Goal: Transaction & Acquisition: Purchase product/service

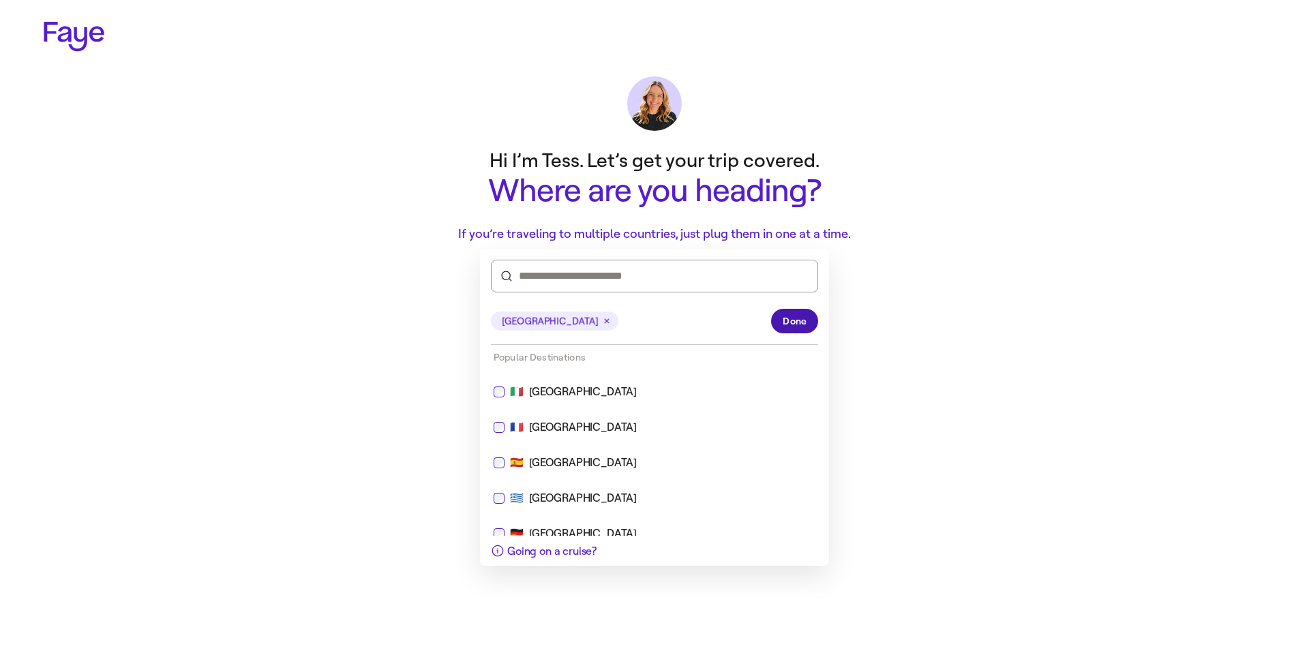
click at [780, 323] on button "Done" at bounding box center [794, 321] width 47 height 25
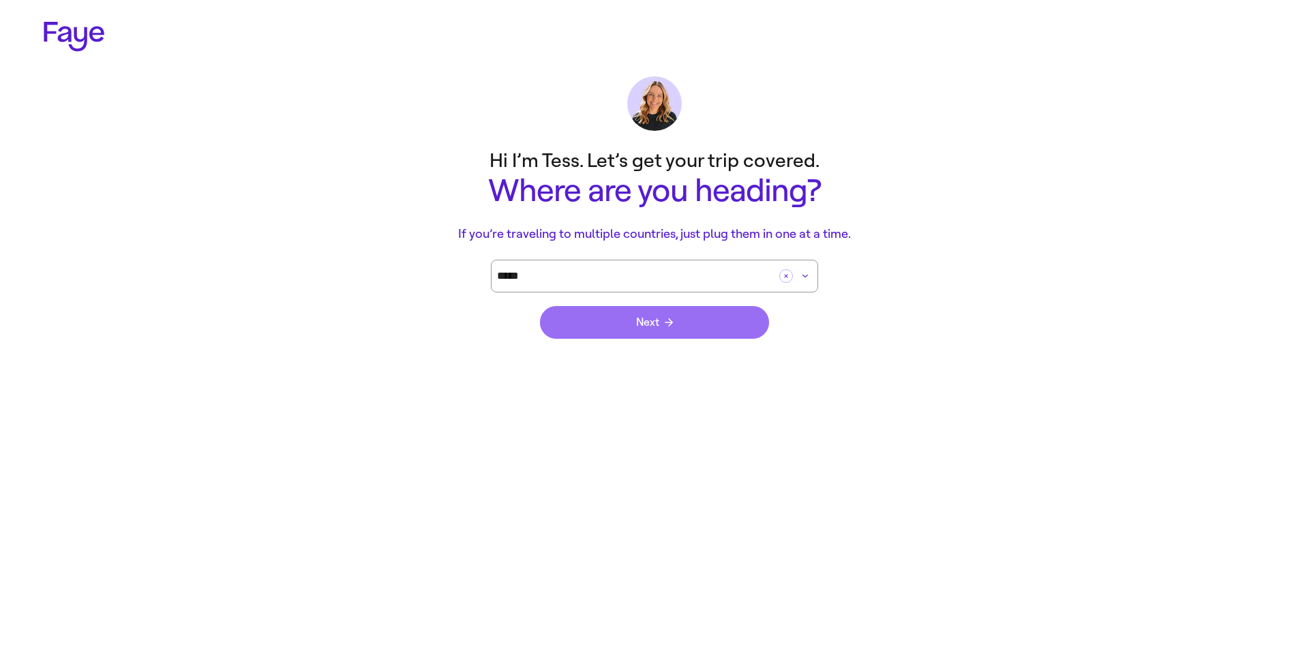
click at [604, 333] on button "Next" at bounding box center [654, 322] width 229 height 33
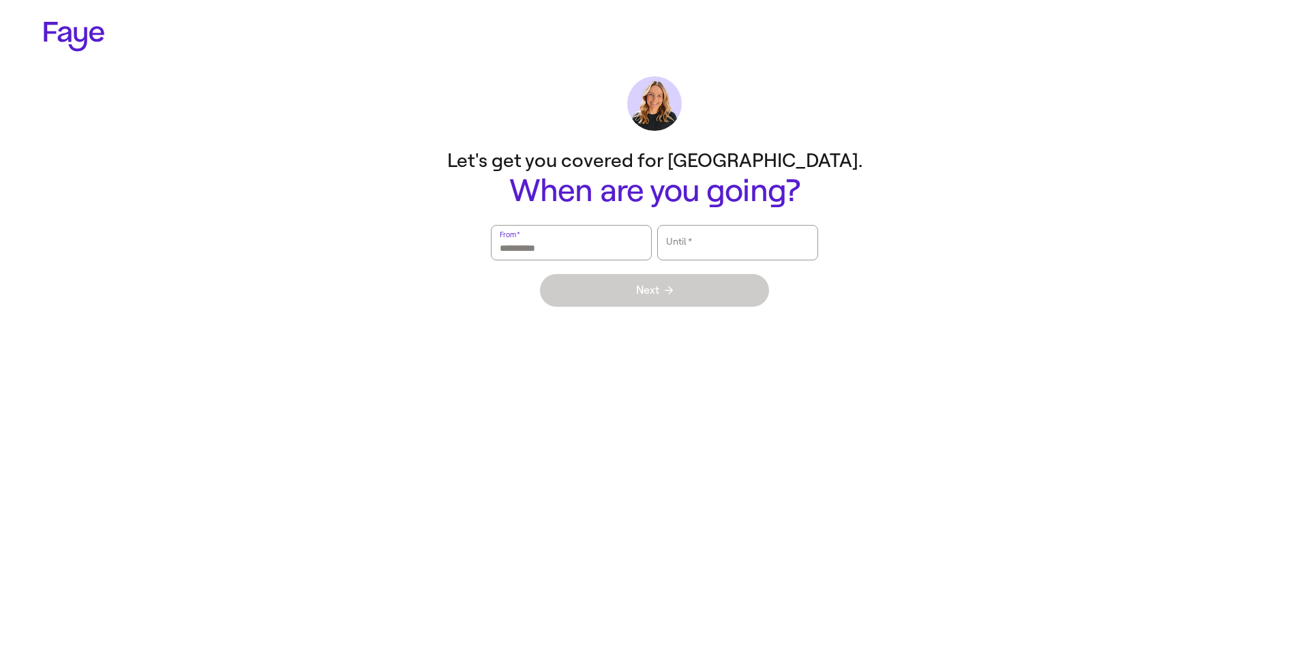
click at [576, 248] on input "From   *" at bounding box center [571, 242] width 143 height 31
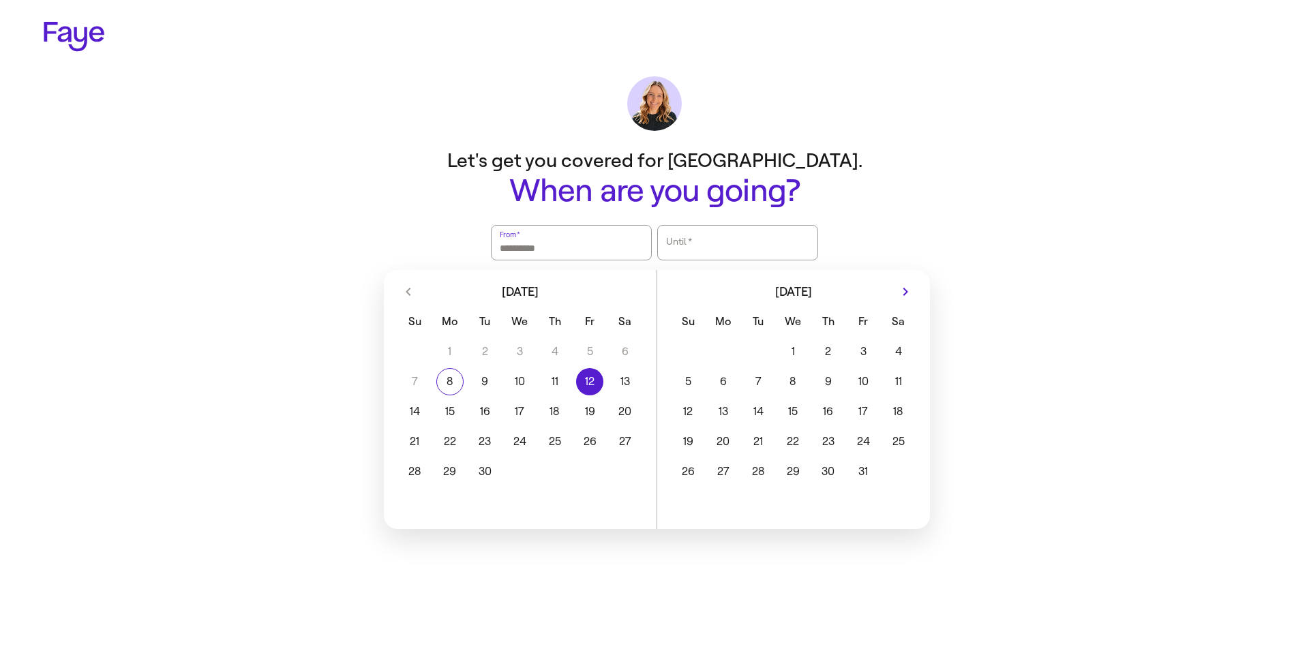
click at [581, 395] on button "12" at bounding box center [590, 381] width 35 height 27
click at [653, 385] on div "1 2 3 4 5 6 7 8 9 10 11 12 13 14 15 16 17 18 19 20 21 22 23 24 25 26 27 28 29 30" at bounding box center [520, 411] width 273 height 150
click at [633, 387] on button "13" at bounding box center [625, 381] width 35 height 27
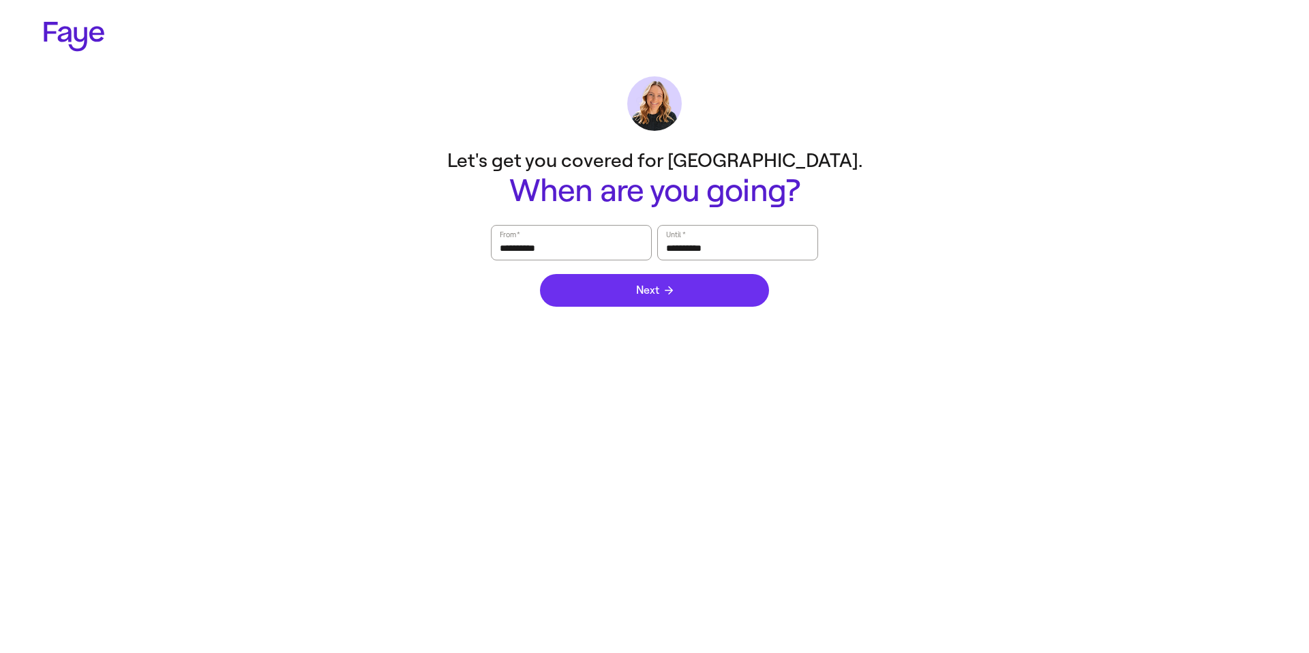
click at [684, 293] on button "Next" at bounding box center [654, 290] width 229 height 33
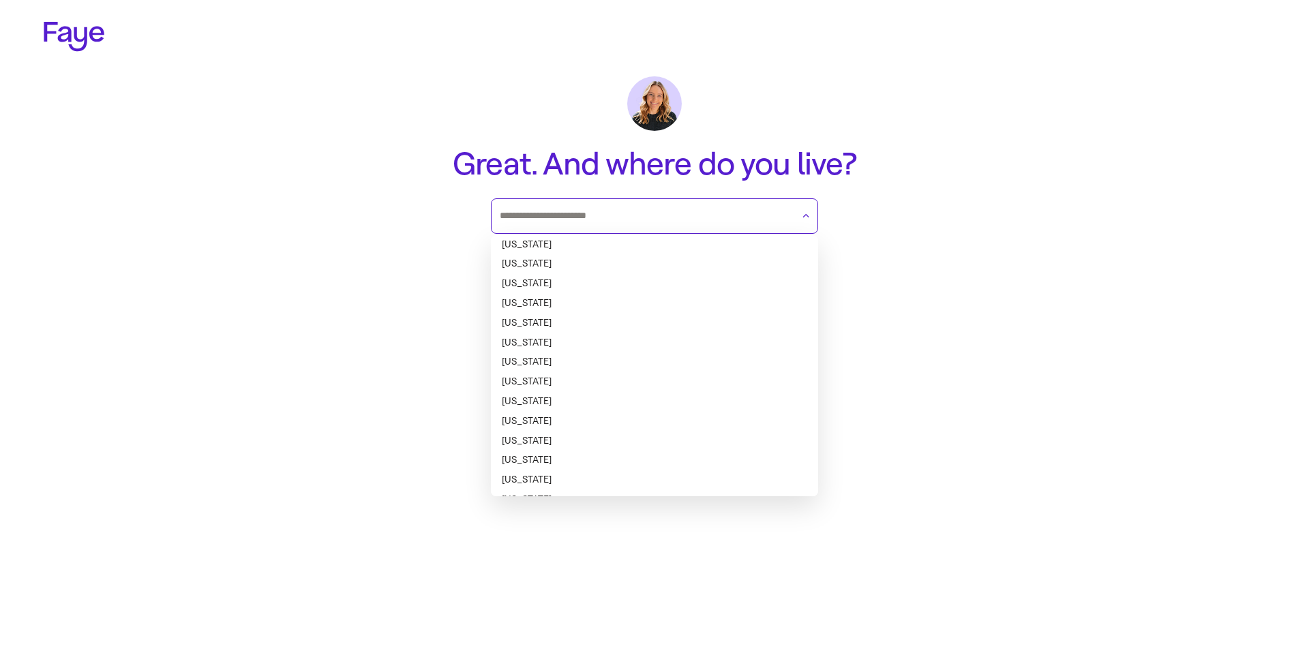
click at [595, 225] on input "text" at bounding box center [646, 216] width 293 height 20
click at [540, 241] on li "Alabama" at bounding box center [654, 245] width 327 height 20
type input "*******"
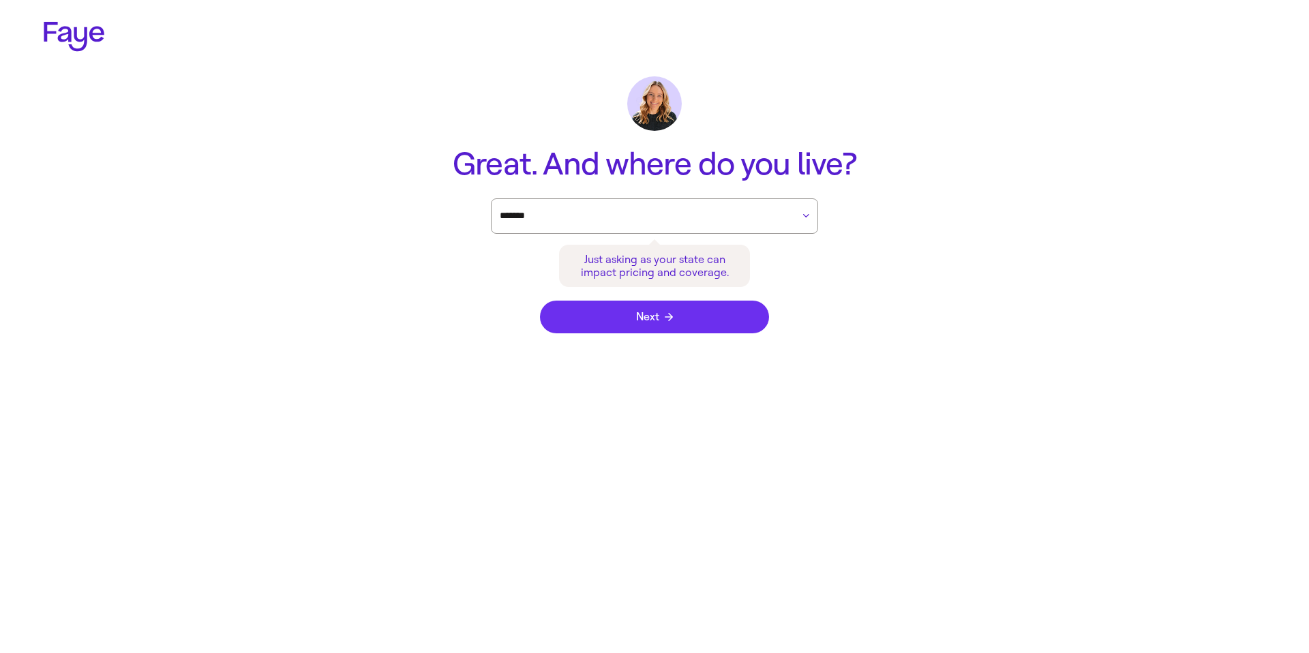
click at [619, 306] on button "Next" at bounding box center [654, 317] width 229 height 33
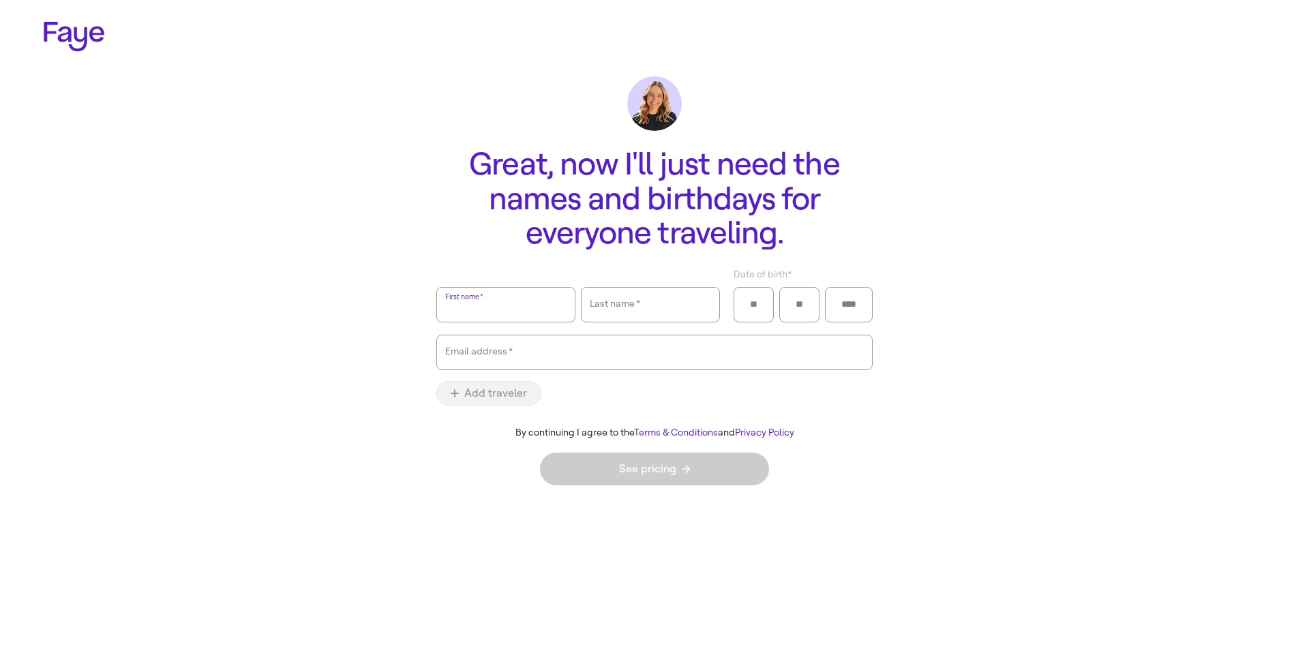
type input "****"
click at [664, 318] on input "Last name   *" at bounding box center [650, 304] width 121 height 31
type input "*******"
click at [751, 312] on input "Date of birth *" at bounding box center [754, 305] width 23 height 20
type input "**"
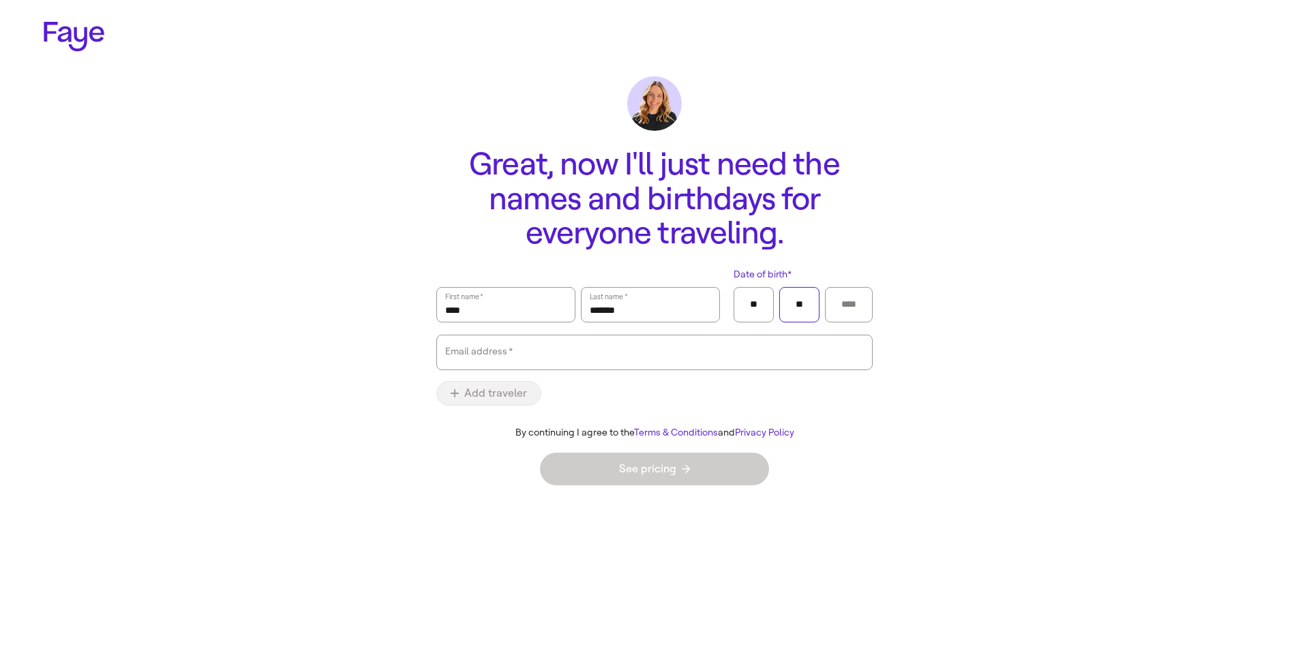
type input "**"
type input "****"
click at [674, 346] on input "Email address   *" at bounding box center [654, 352] width 419 height 31
type input "**********"
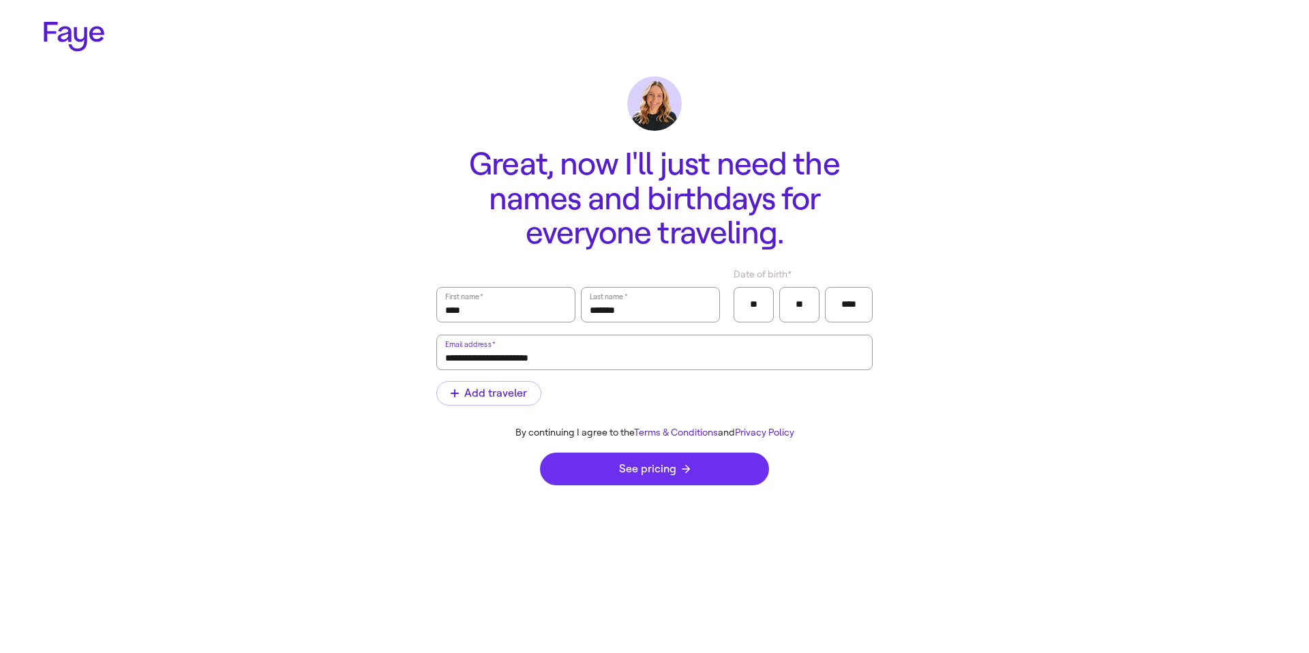
click at [582, 469] on button "See pricing" at bounding box center [654, 469] width 229 height 33
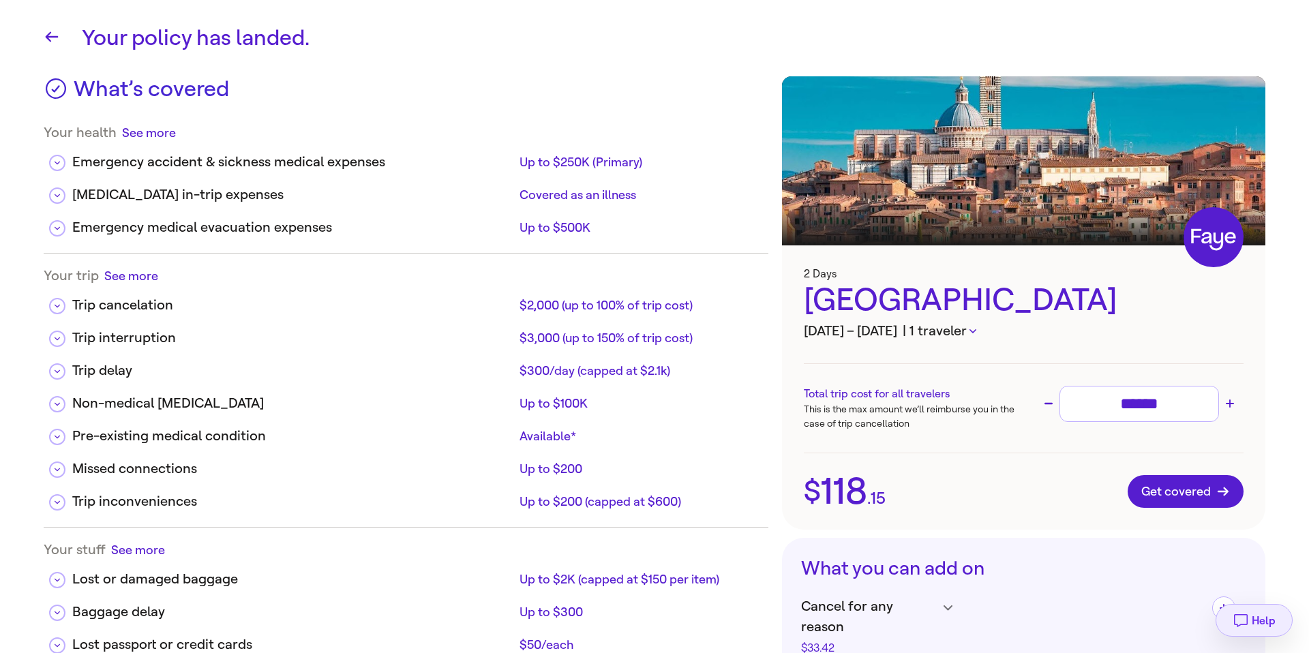
click at [1255, 614] on span "Help" at bounding box center [1264, 620] width 24 height 13
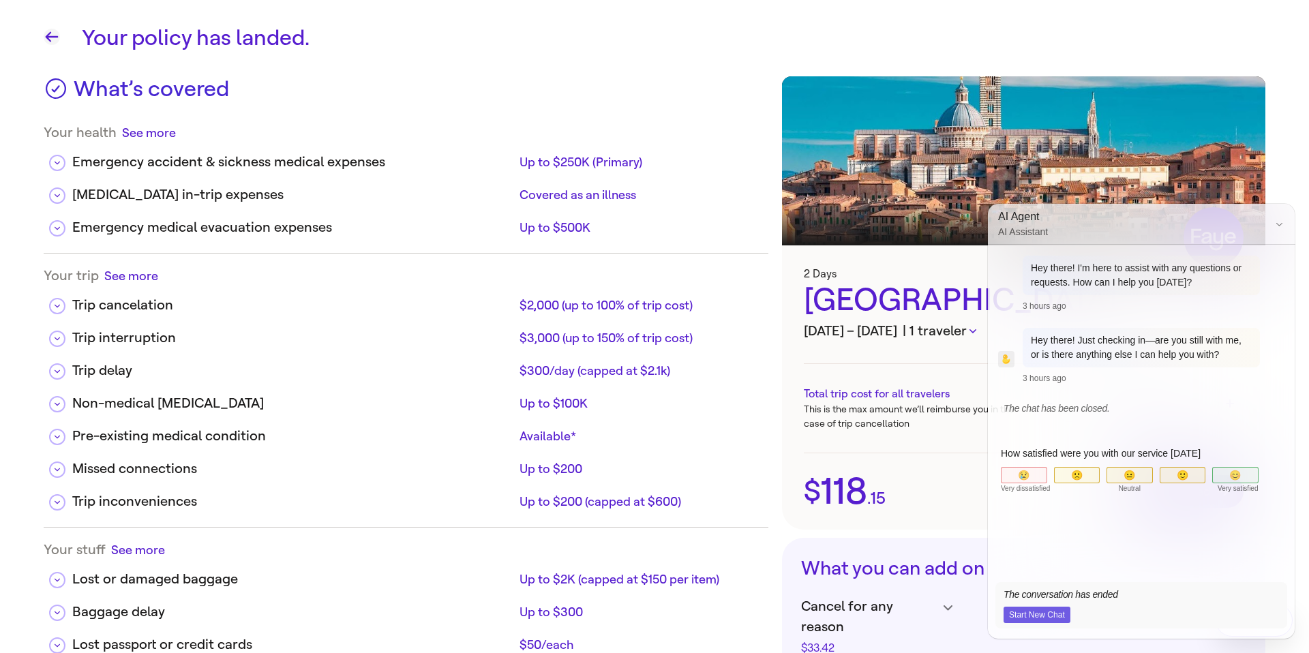
click at [47, 35] on icon "button" at bounding box center [52, 37] width 13 height 10
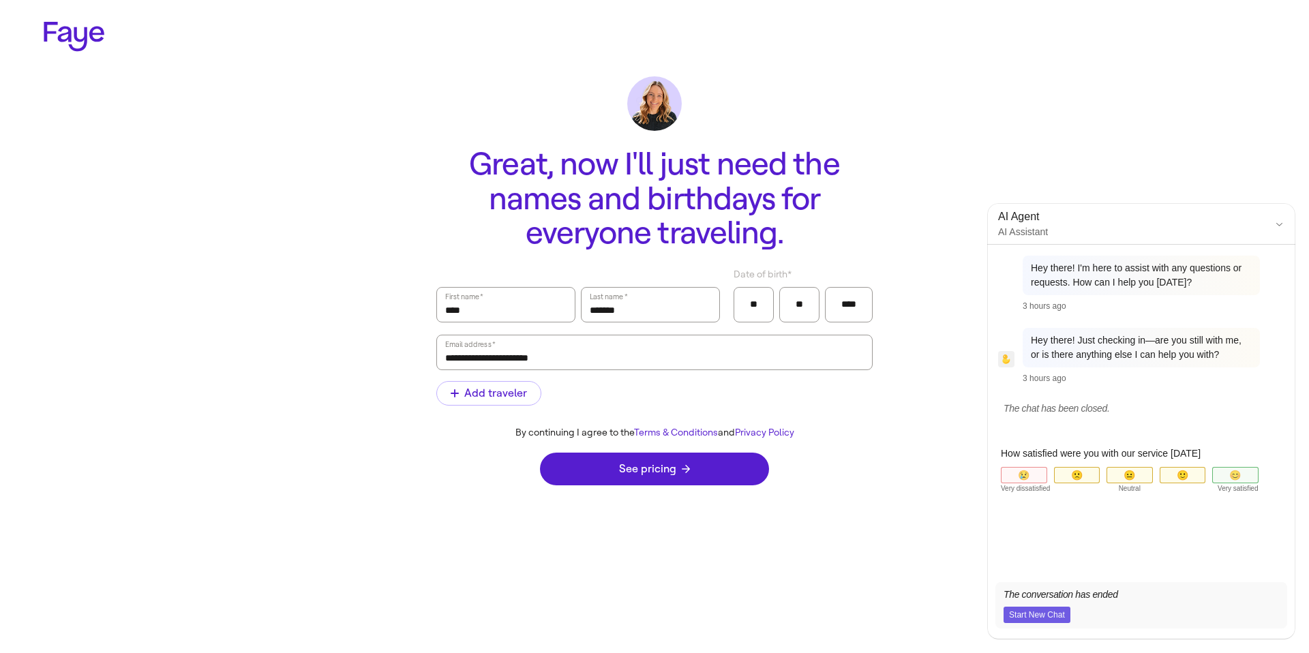
click at [1279, 227] on icon "Close chat" at bounding box center [1280, 224] width 10 height 10
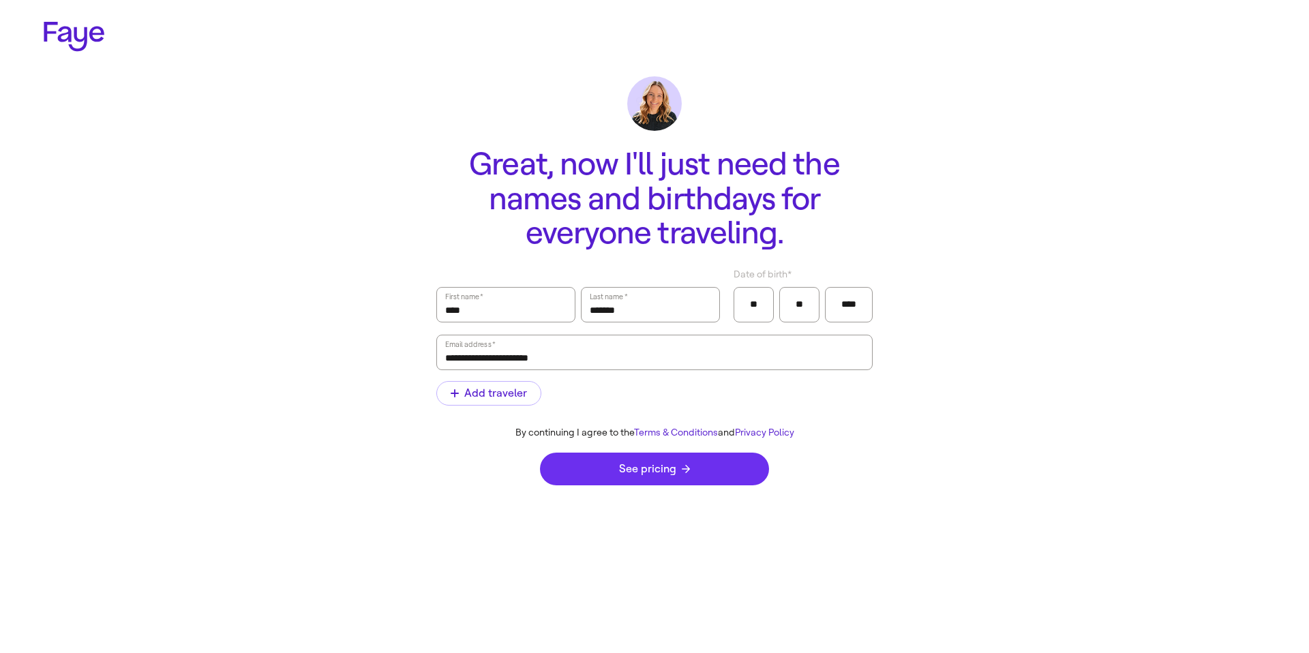
click at [666, 471] on span "See pricing" at bounding box center [654, 469] width 71 height 11
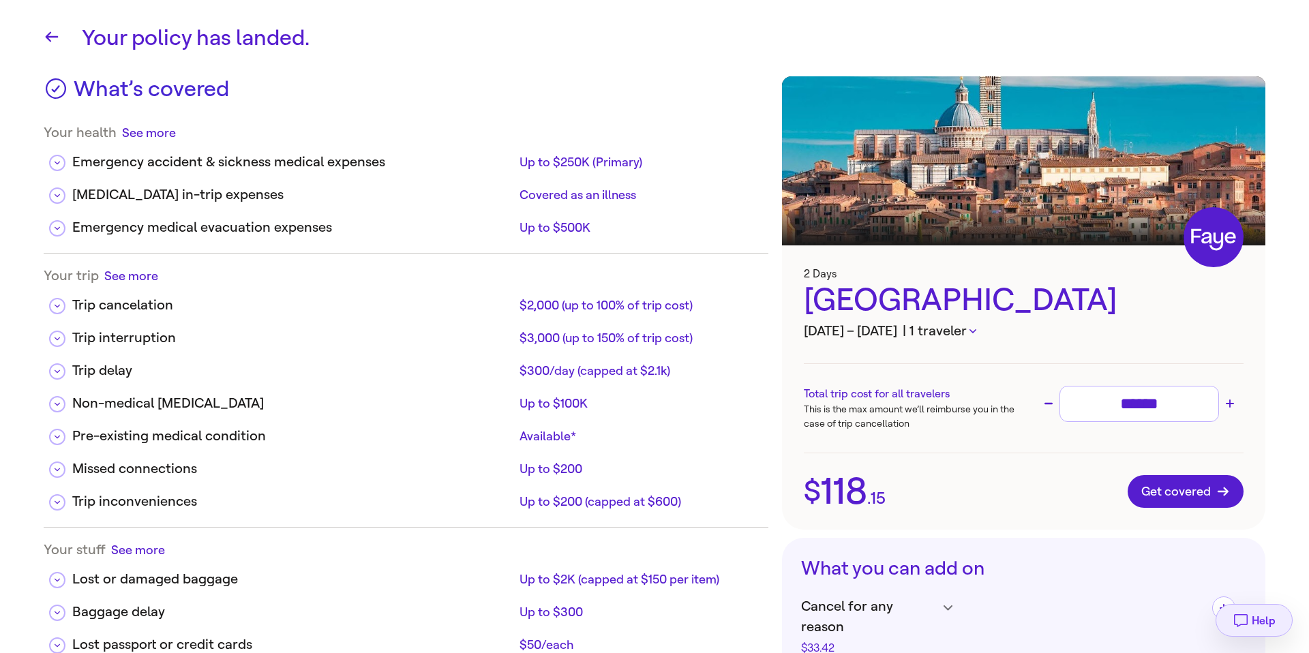
click at [1232, 617] on button "Help" at bounding box center [1254, 620] width 77 height 33
click at [53, 30] on icon "button" at bounding box center [52, 37] width 16 height 16
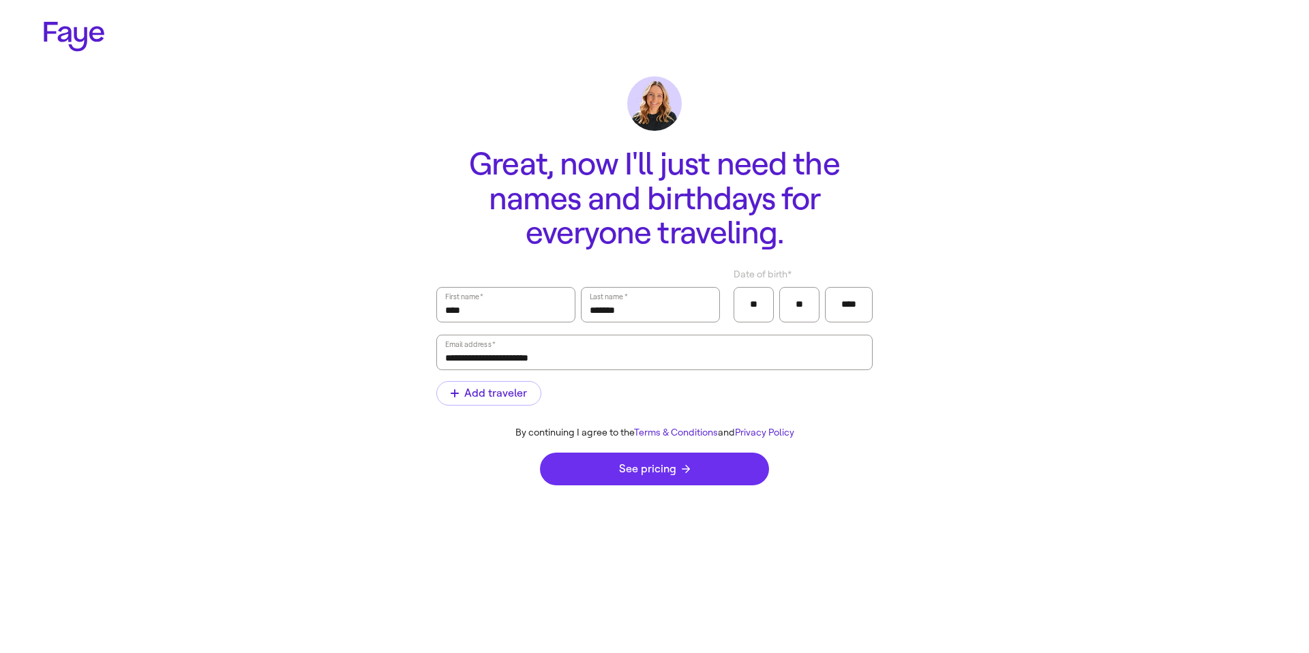
click at [645, 477] on button "See pricing" at bounding box center [654, 469] width 229 height 33
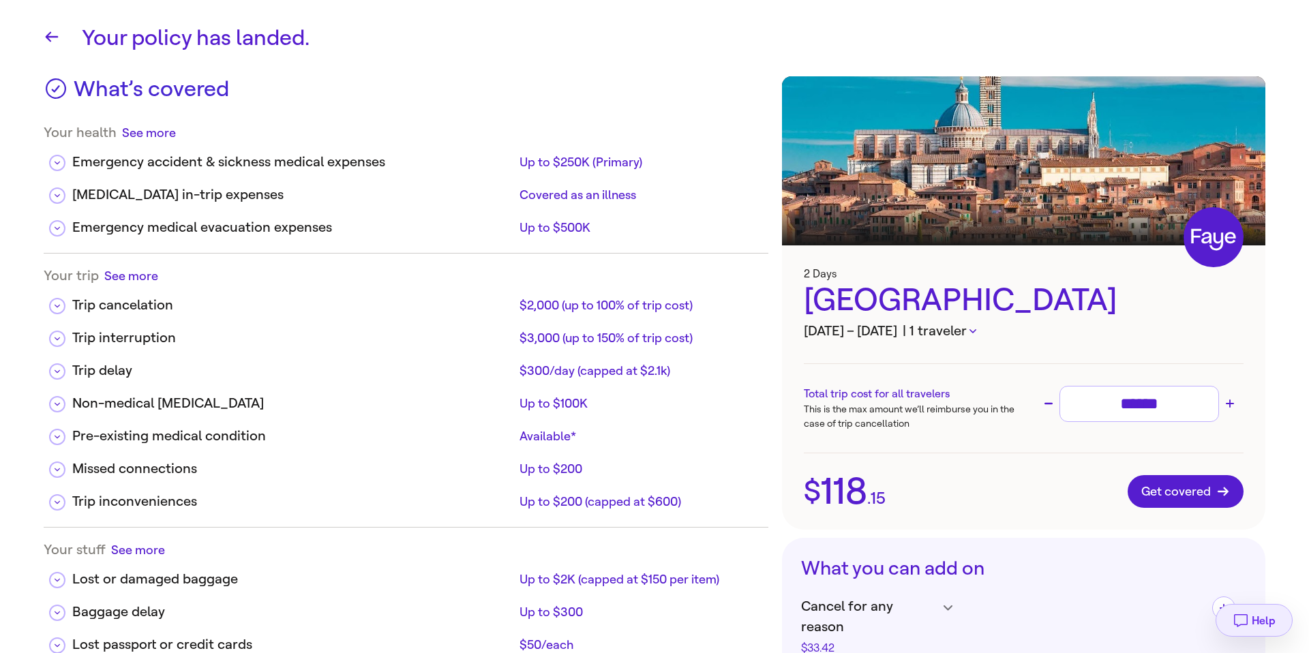
click at [1240, 627] on icon "button" at bounding box center [1241, 620] width 16 height 16
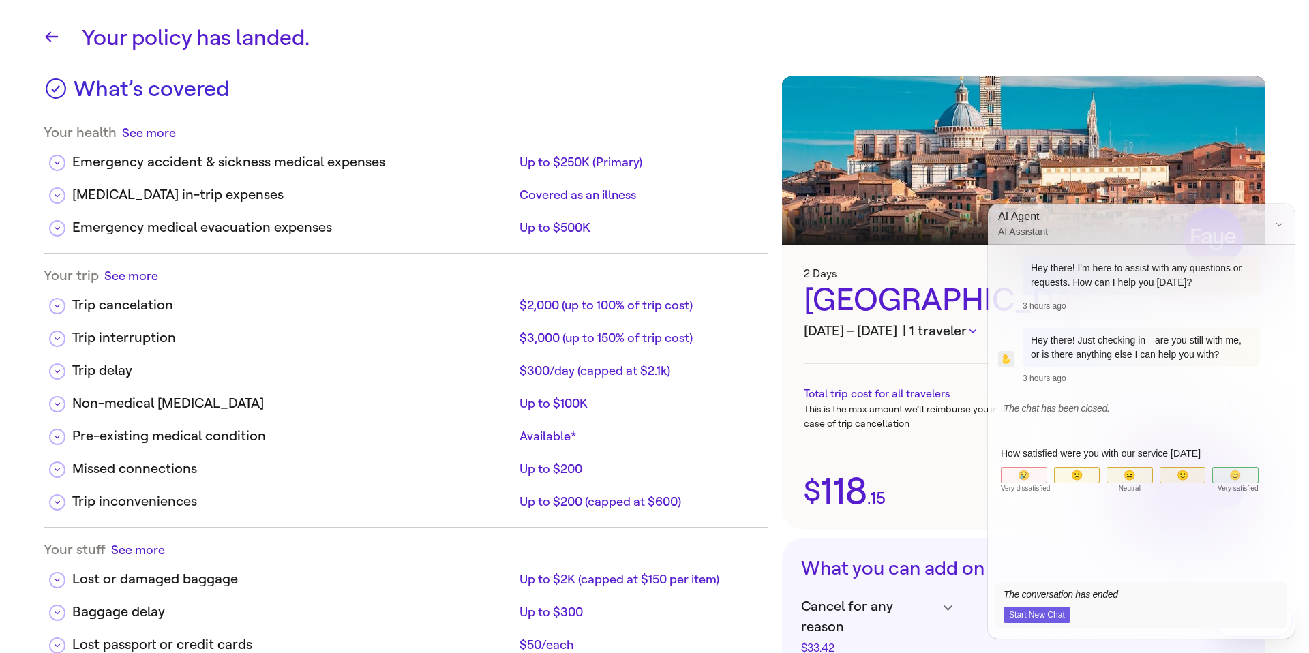
click at [1281, 215] on button "Close chat" at bounding box center [1279, 224] width 18 height 18
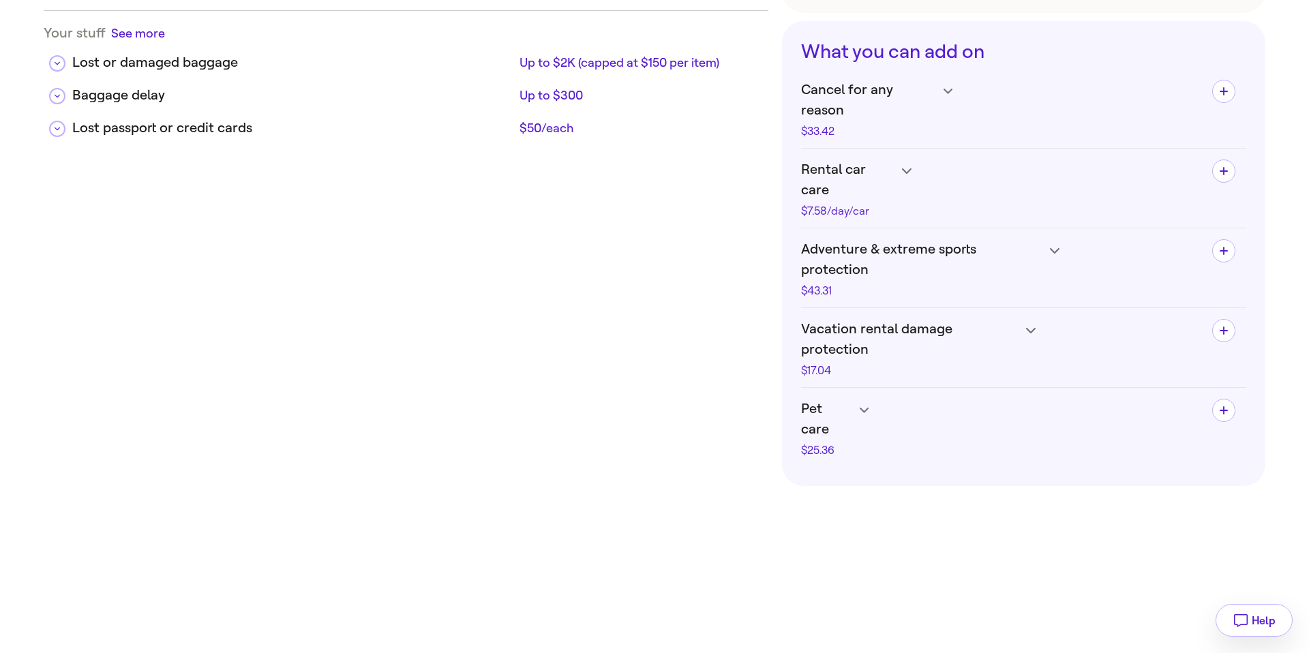
scroll to position [384, 0]
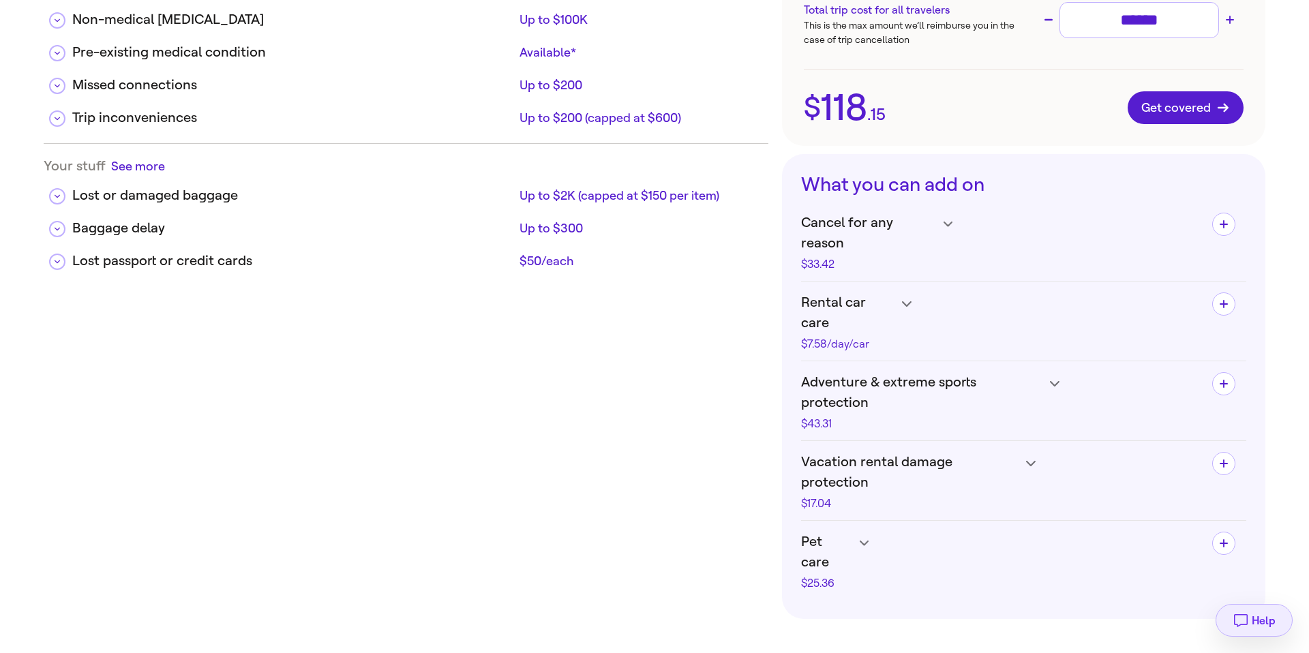
click at [1244, 626] on icon "button" at bounding box center [1241, 620] width 16 height 16
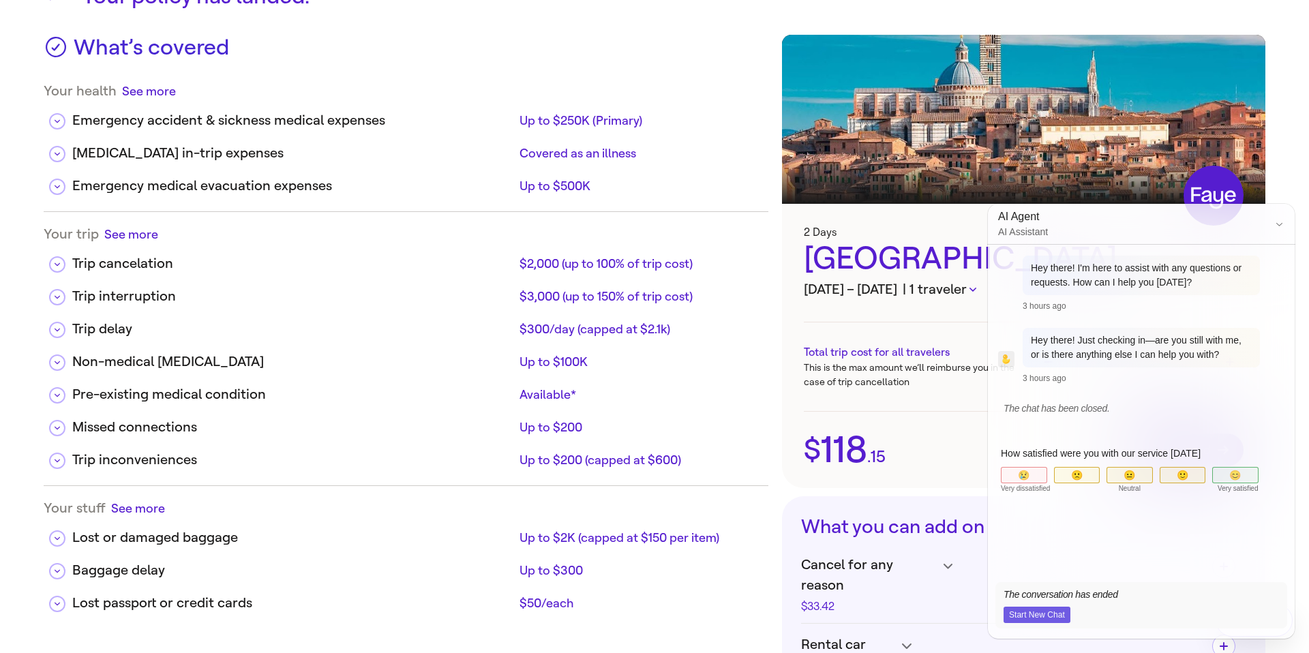
scroll to position [0, 0]
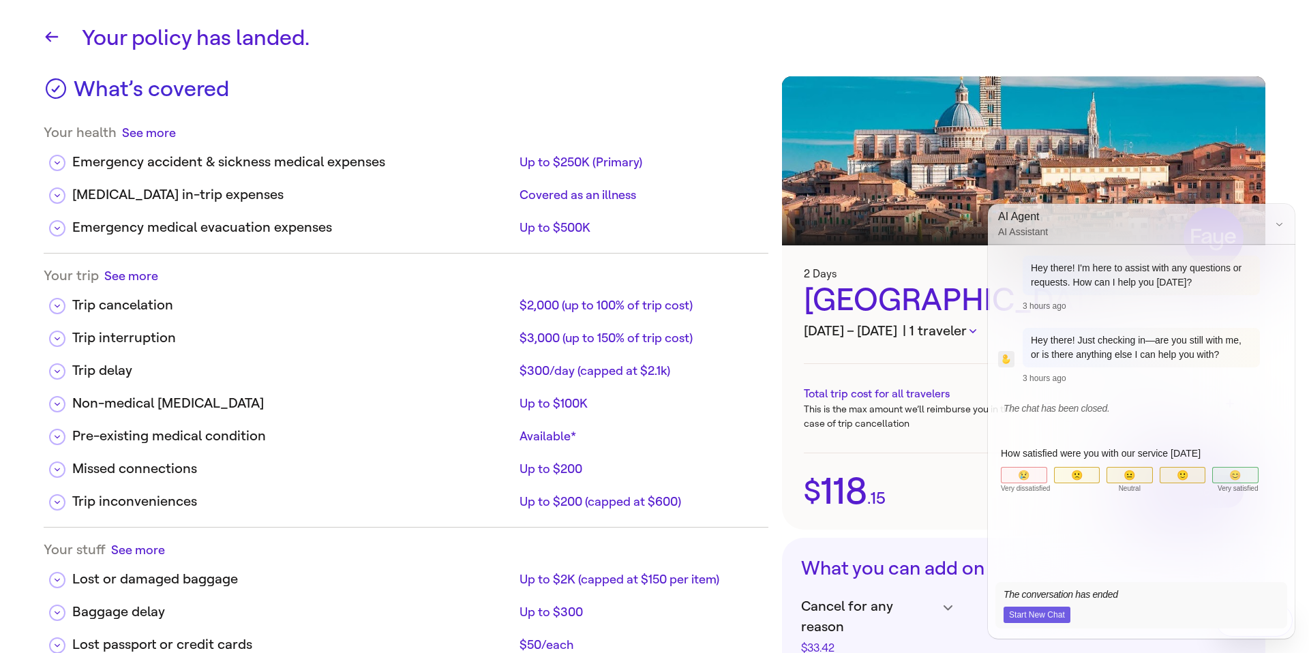
click at [47, 37] on icon "button" at bounding box center [52, 37] width 13 height 10
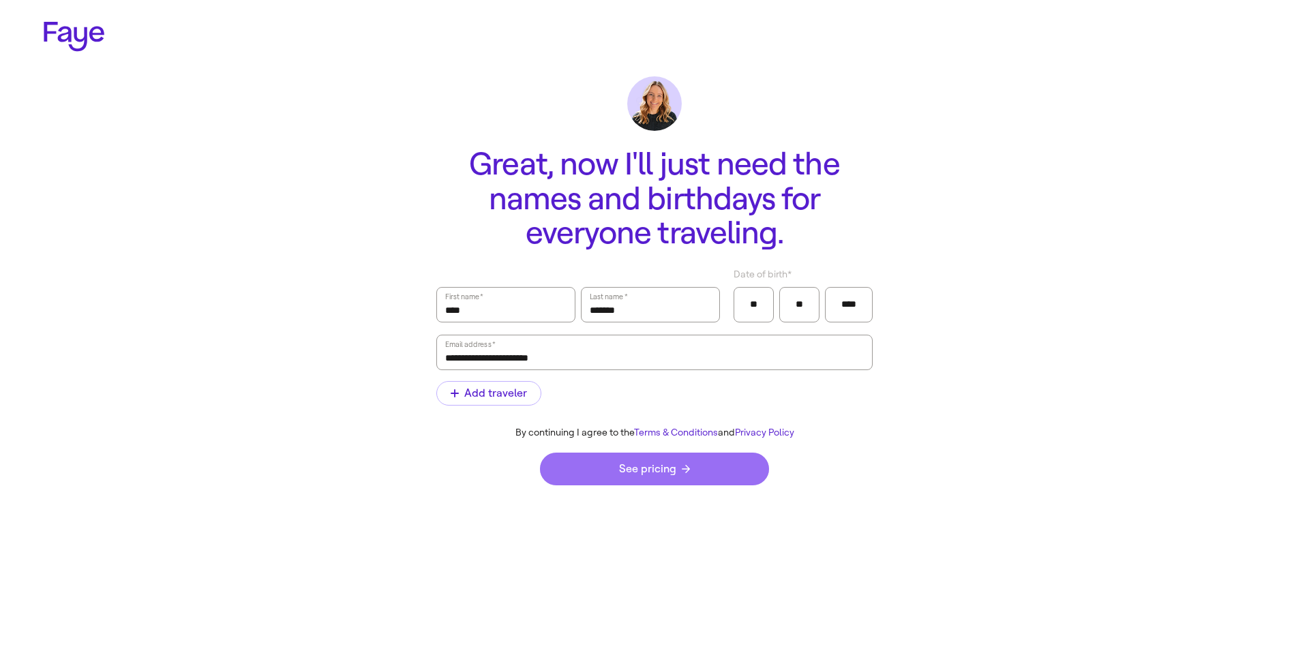
click at [610, 464] on button "See pricing" at bounding box center [654, 469] width 229 height 33
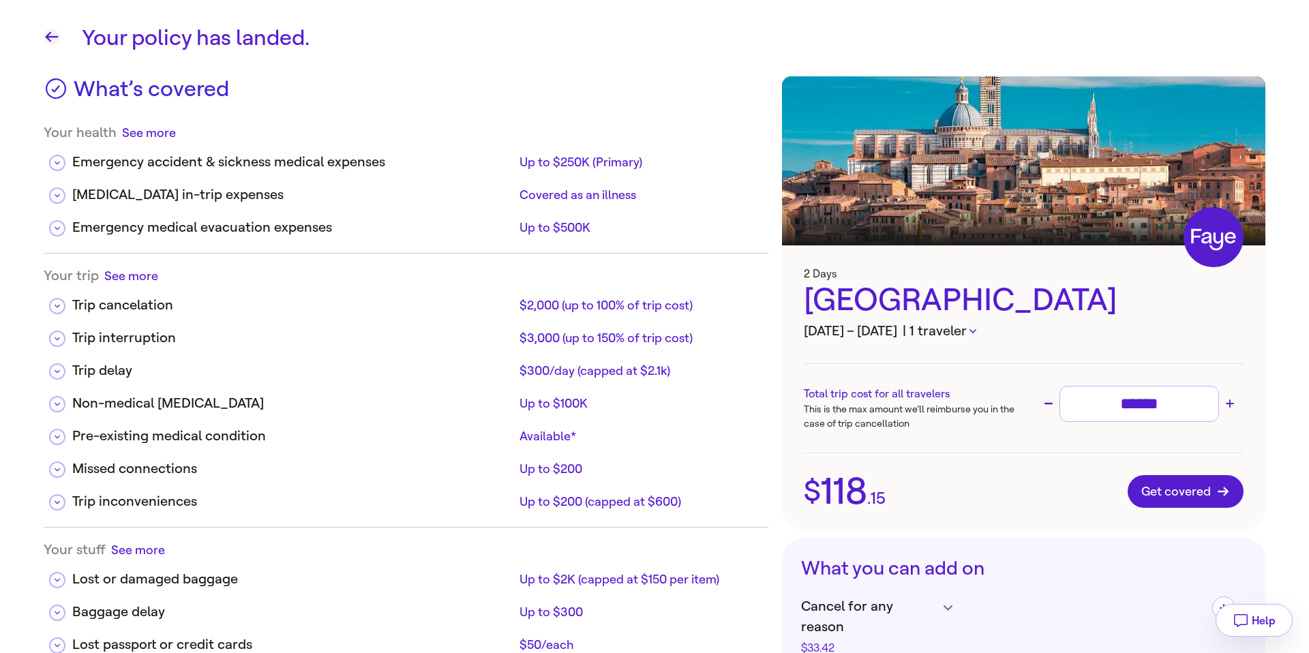
click at [50, 40] on icon "button" at bounding box center [52, 37] width 16 height 16
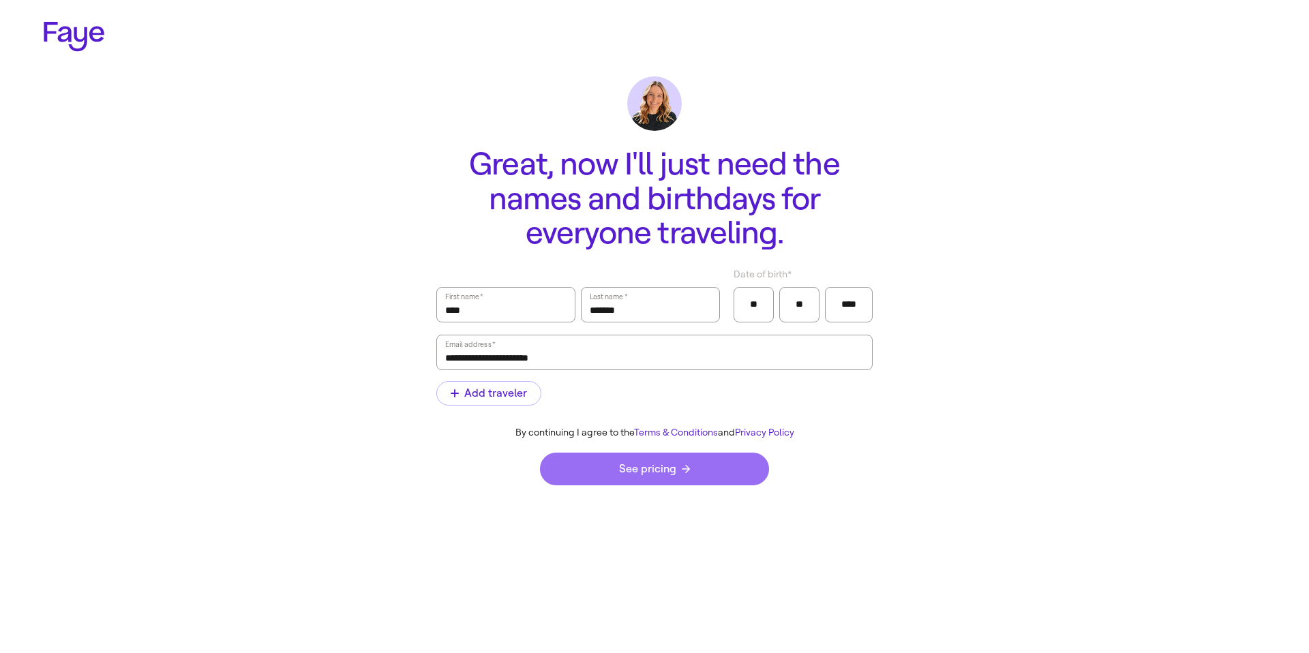
click at [707, 472] on button "See pricing" at bounding box center [654, 469] width 229 height 33
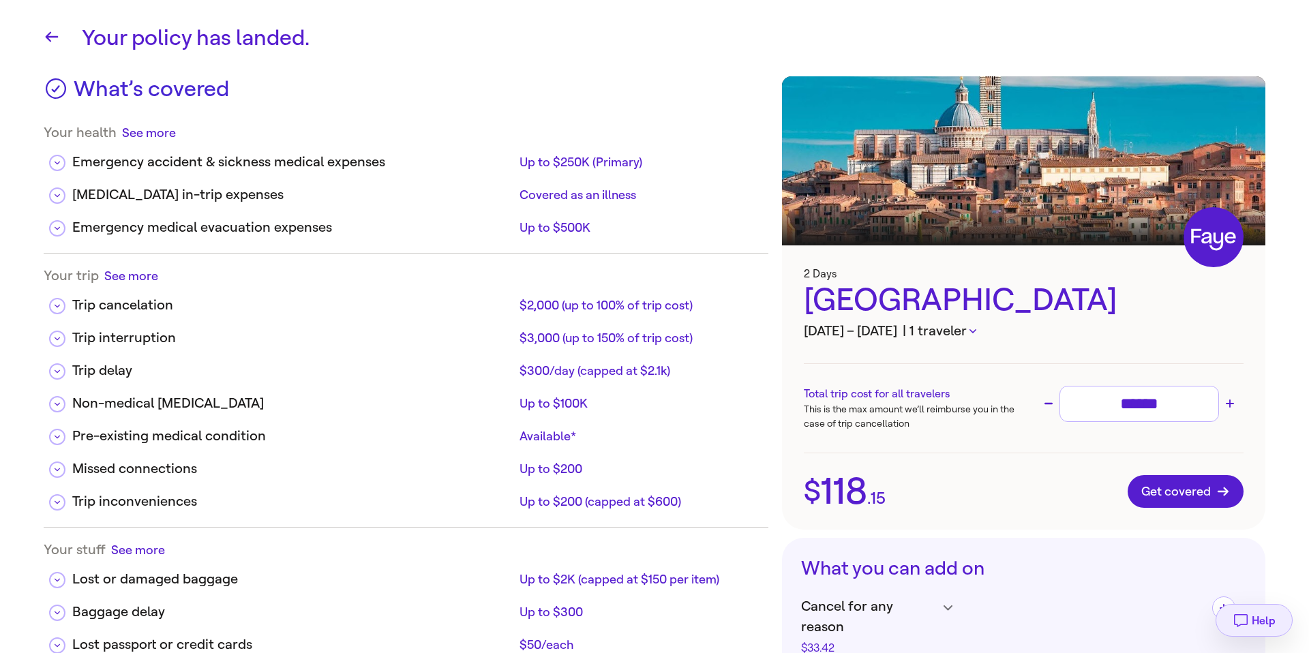
click at [1267, 623] on span "Help" at bounding box center [1264, 620] width 24 height 13
click at [50, 37] on icon "button" at bounding box center [52, 37] width 13 height 10
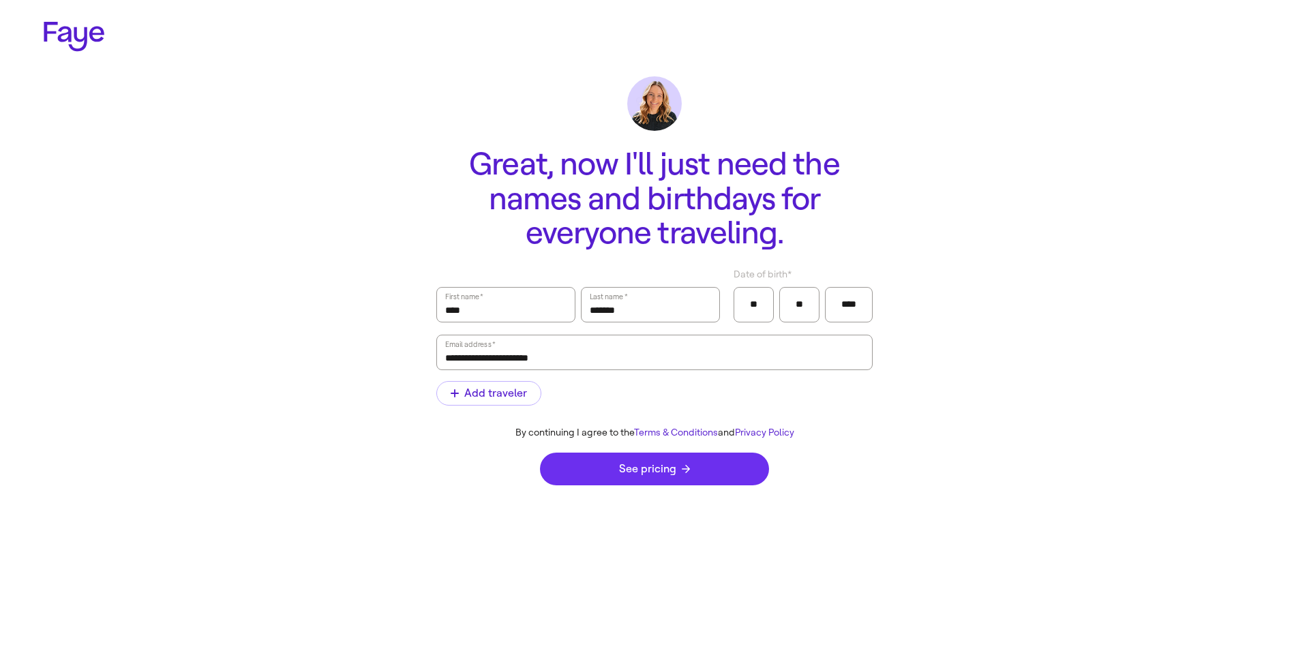
click at [674, 473] on span "See pricing" at bounding box center [654, 469] width 71 height 11
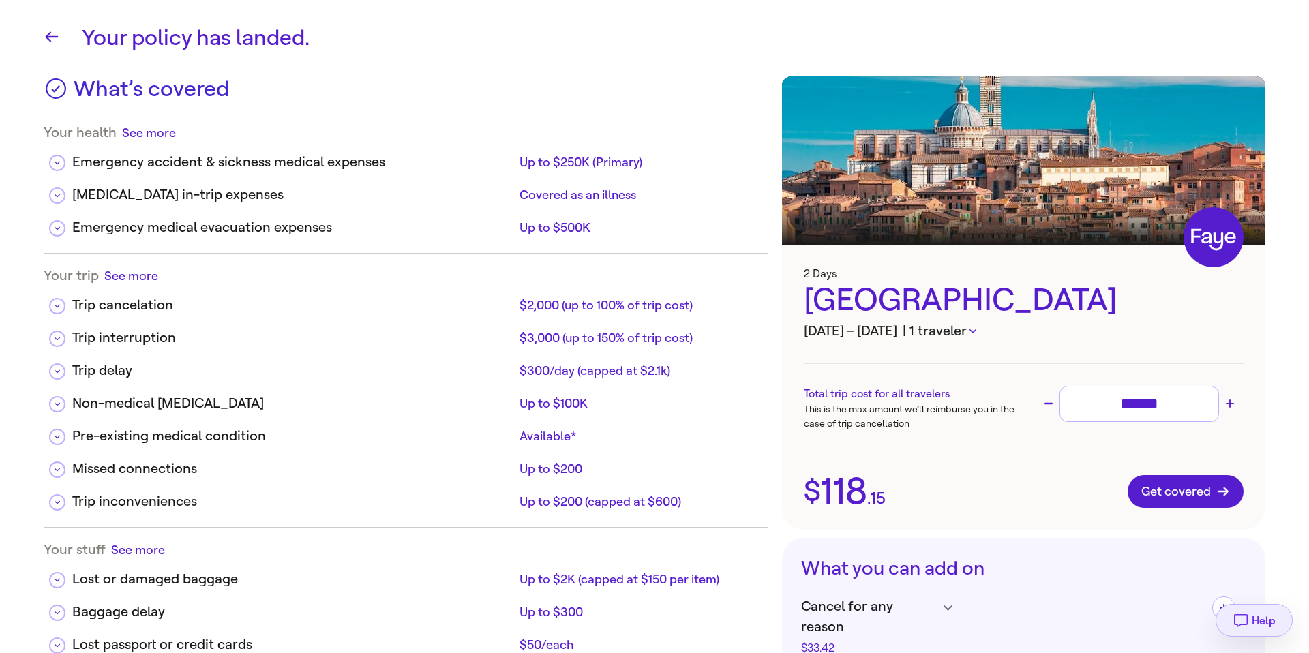
click at [1252, 621] on span "Help" at bounding box center [1264, 620] width 24 height 13
click at [55, 35] on icon "button" at bounding box center [52, 37] width 16 height 16
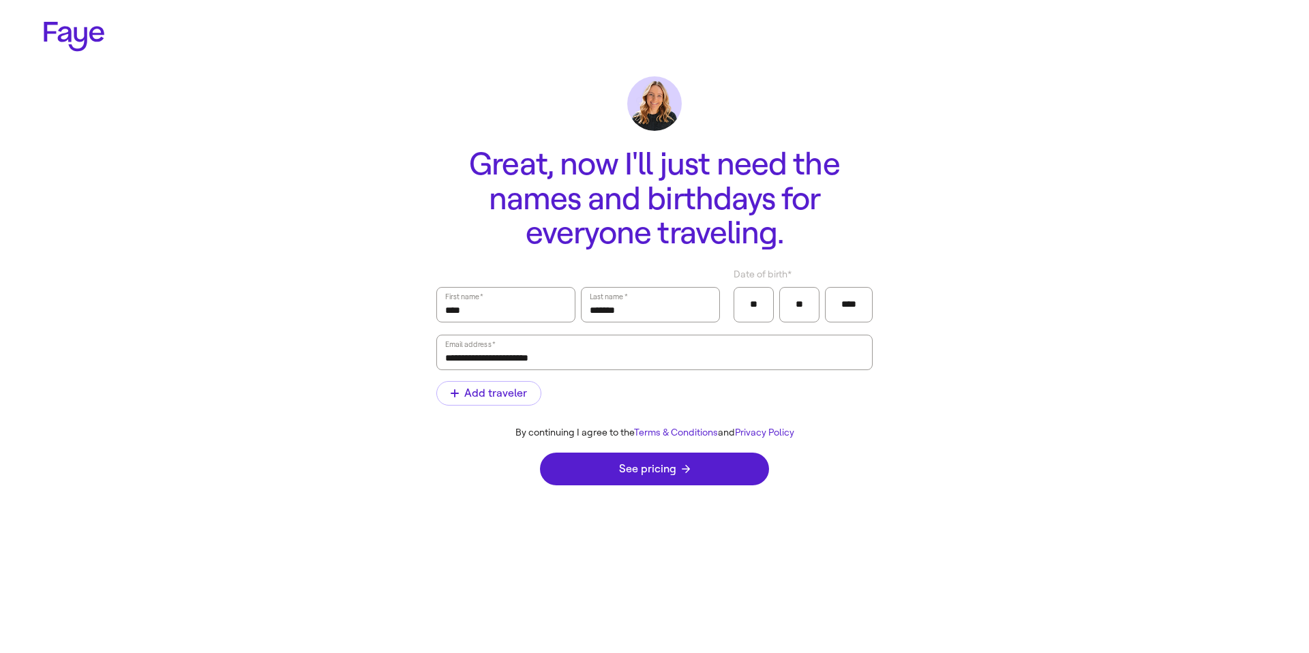
click at [76, 24] on icon at bounding box center [74, 37] width 61 height 30
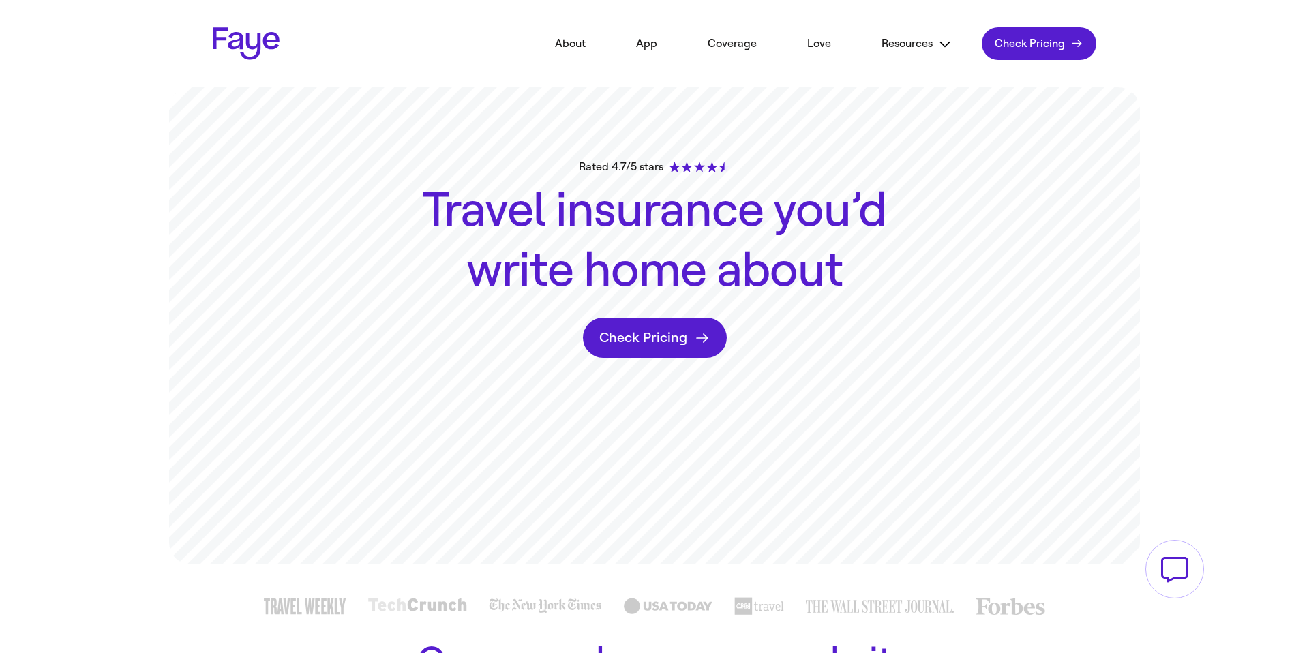
click at [1170, 574] on button at bounding box center [1175, 569] width 59 height 59
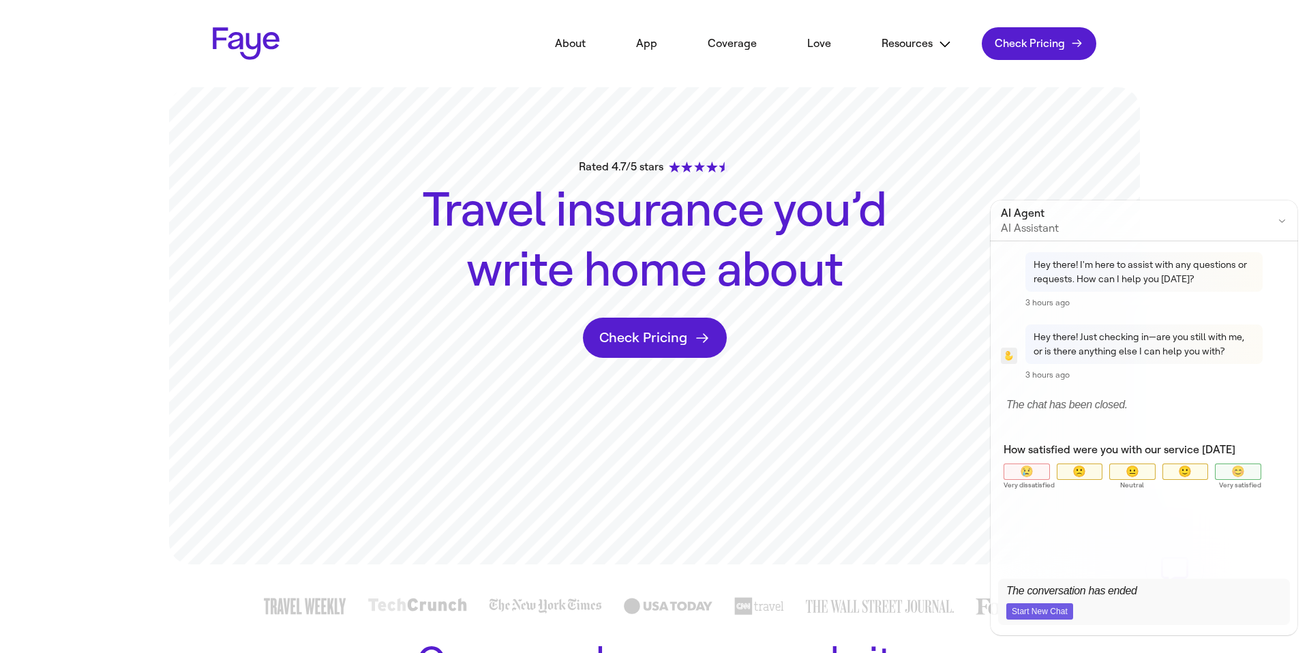
click at [1020, 53] on link "Check Pricing Check pricing" at bounding box center [1039, 43] width 115 height 33
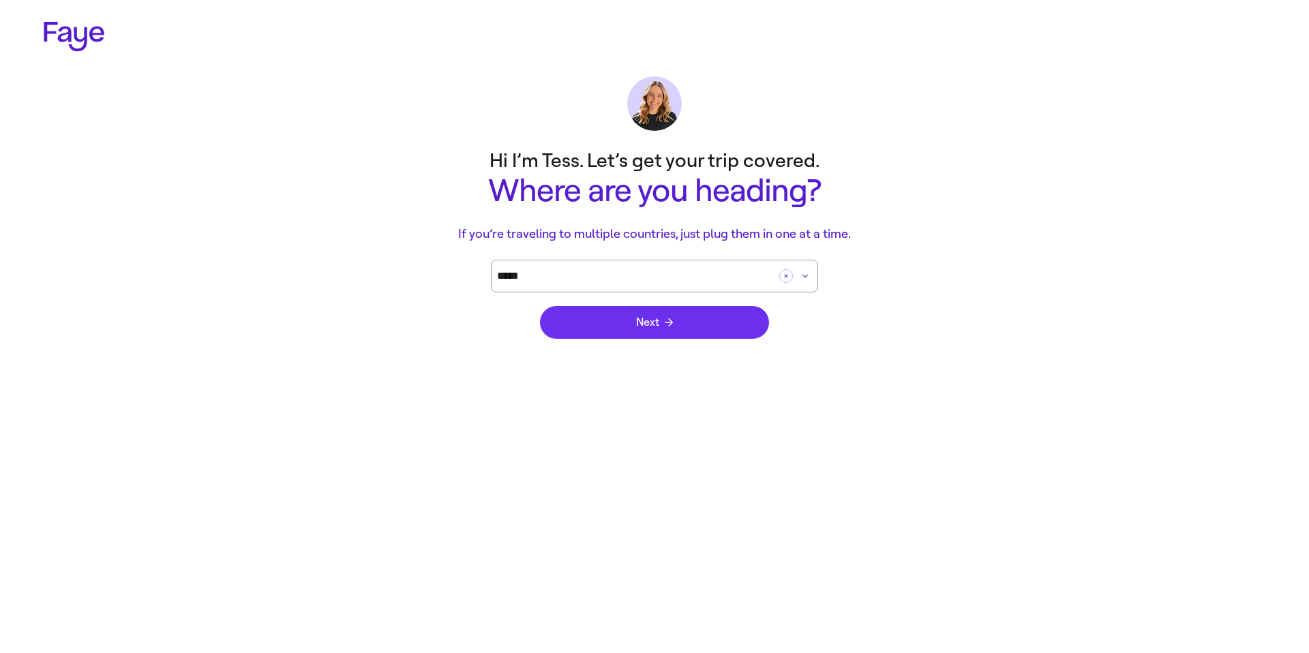
click at [601, 329] on button "Next" at bounding box center [654, 322] width 229 height 33
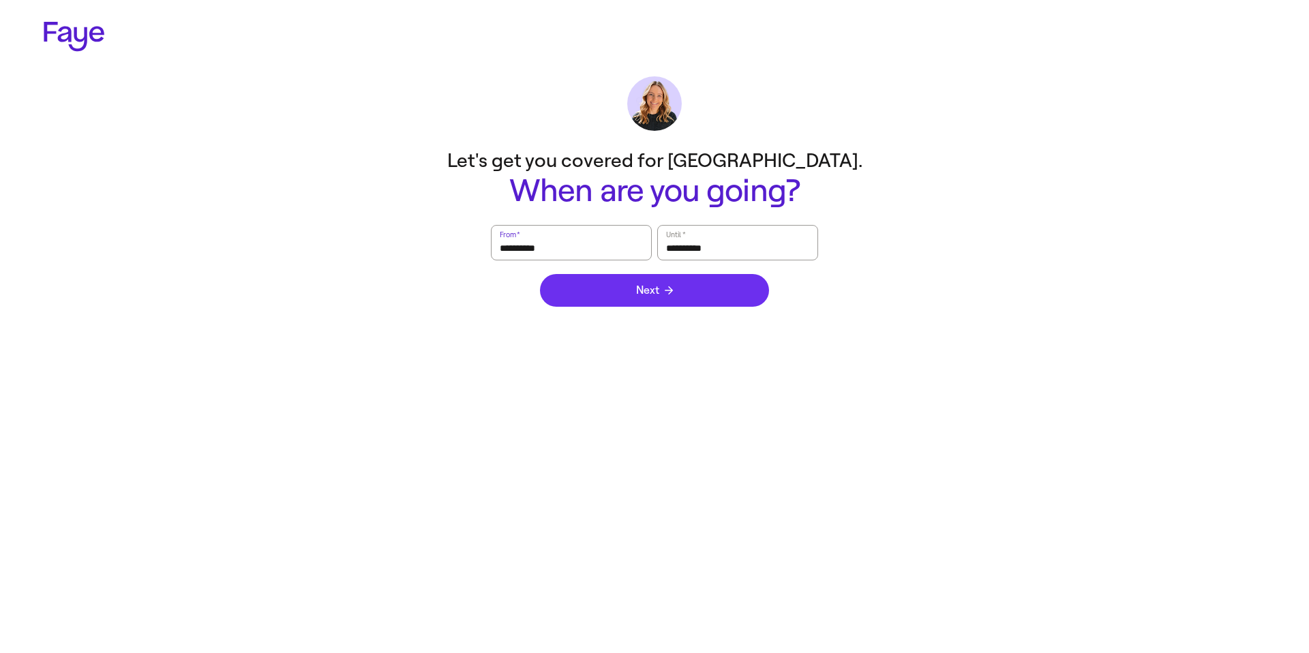
click at [625, 298] on button "Next" at bounding box center [654, 290] width 229 height 33
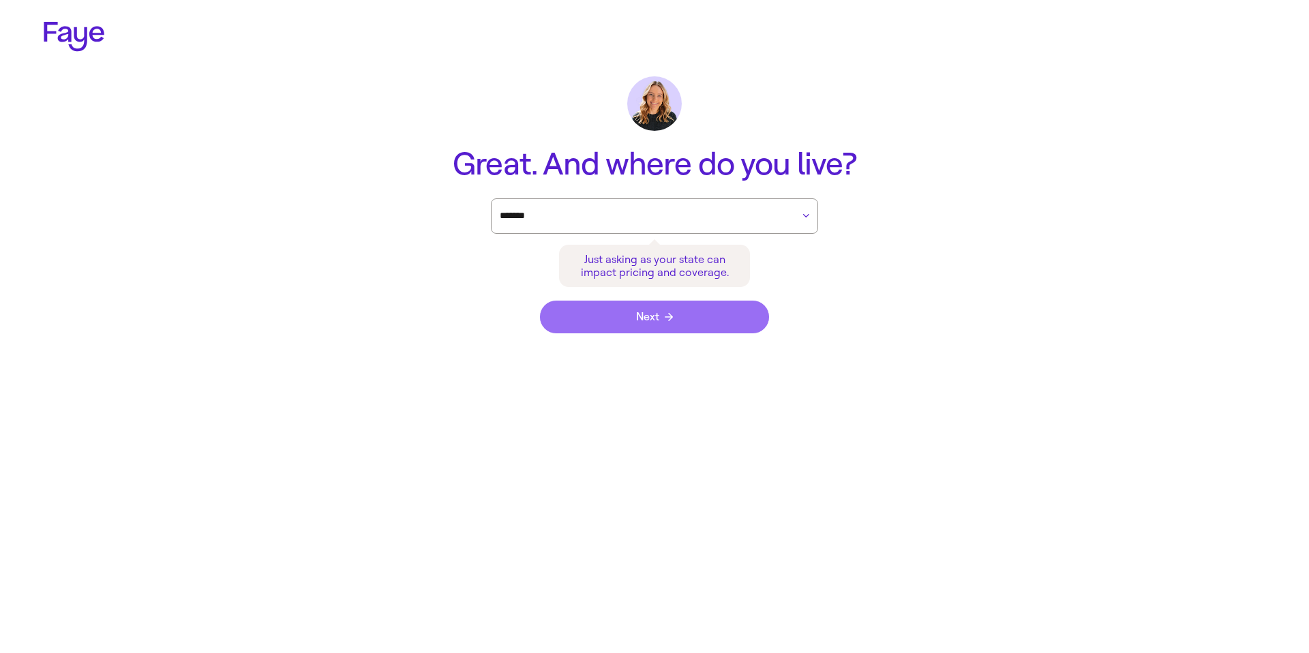
click at [619, 323] on button "Next" at bounding box center [654, 317] width 229 height 33
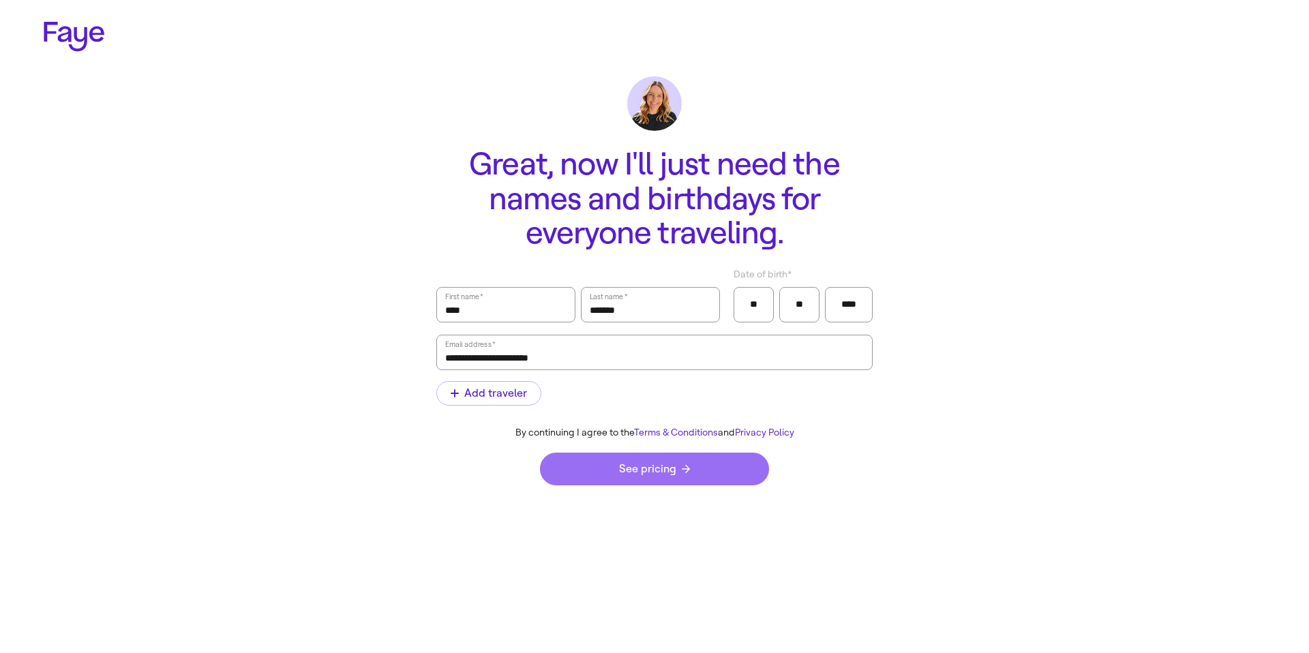
click at [648, 458] on button "See pricing" at bounding box center [654, 469] width 229 height 33
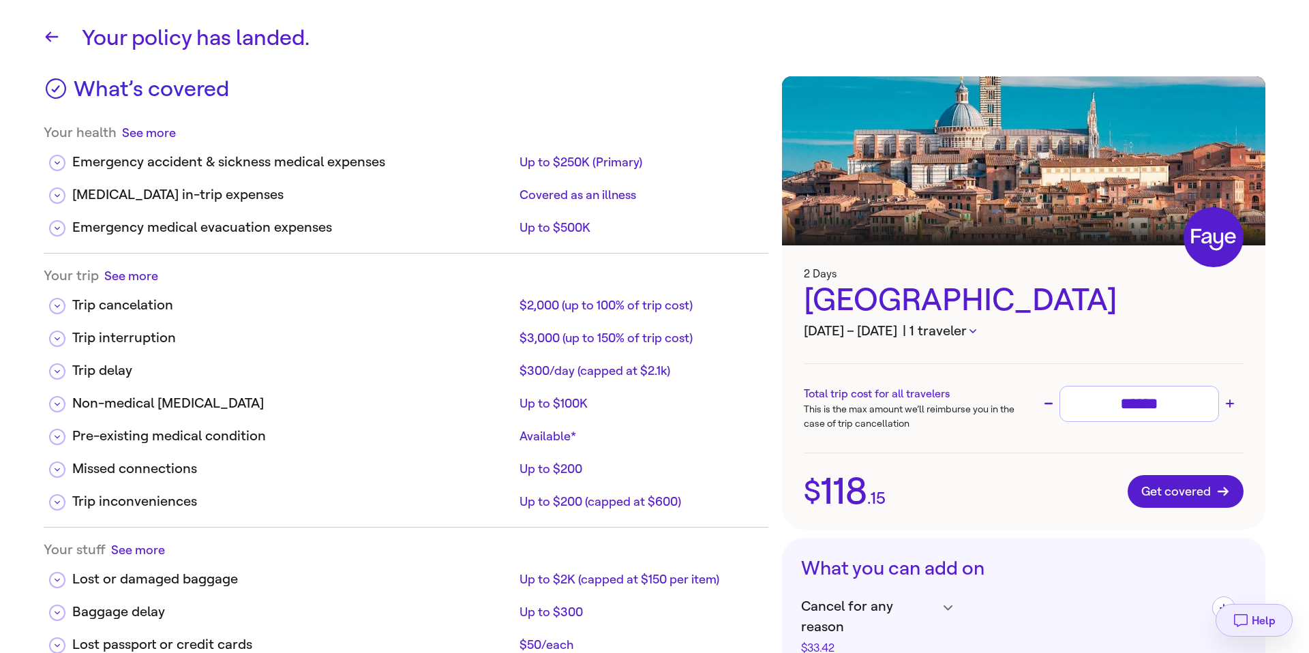
click at [1229, 615] on button "Help" at bounding box center [1254, 620] width 77 height 33
